Goal: Transaction & Acquisition: Purchase product/service

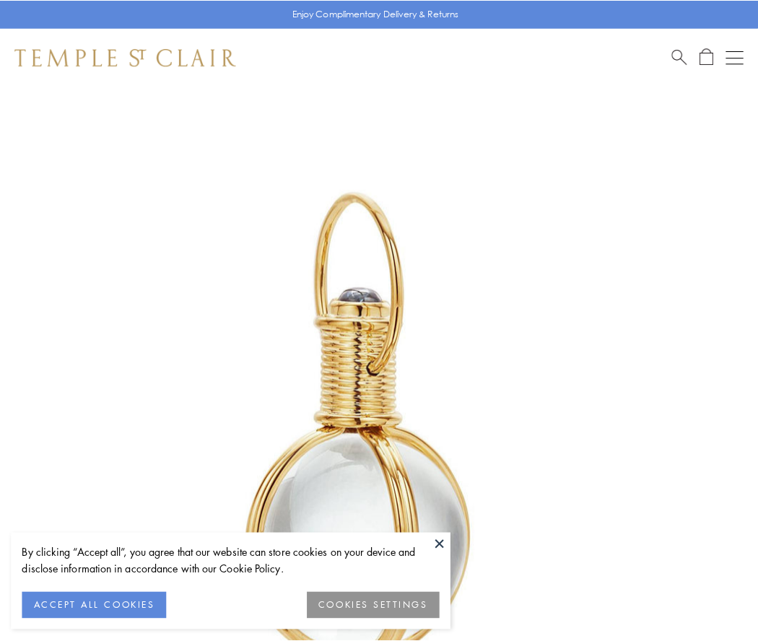
scroll to position [377, 0]
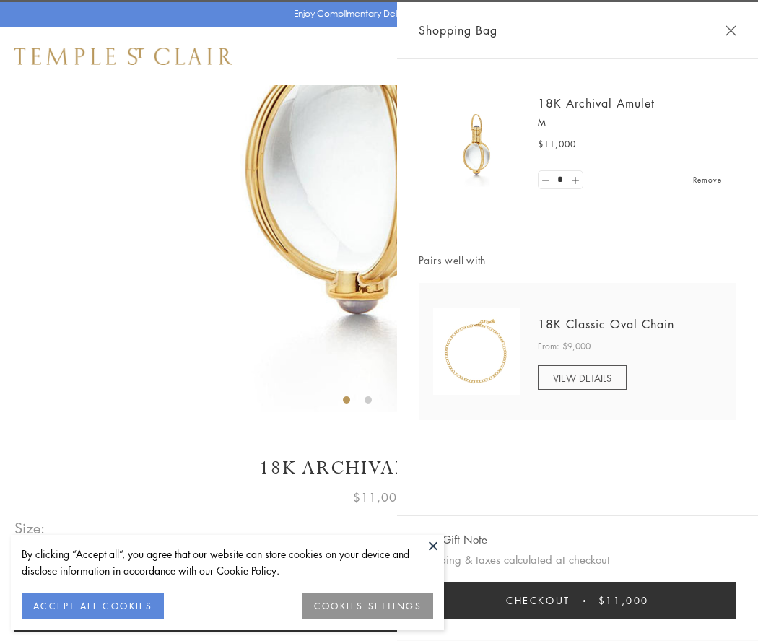
click at [577, 600] on button "Checkout $11,000" at bounding box center [577, 601] width 317 height 38
